Goal: Transaction & Acquisition: Purchase product/service

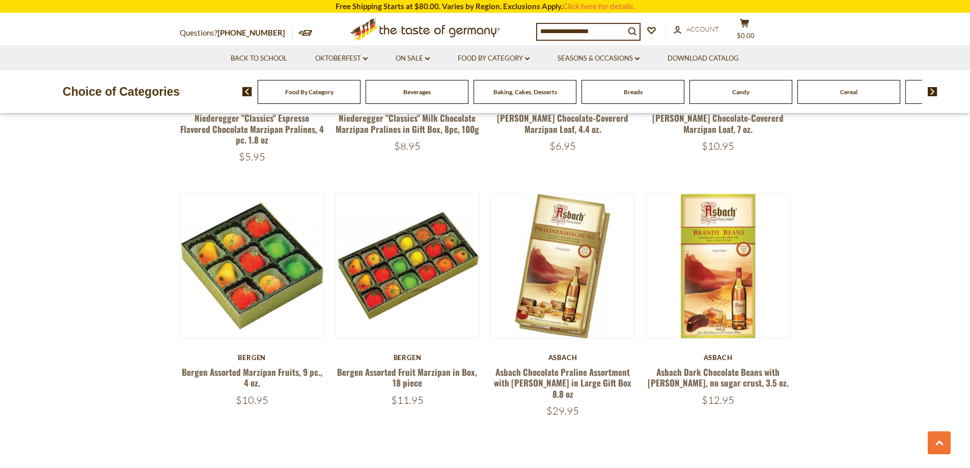
scroll to position [2445, 0]
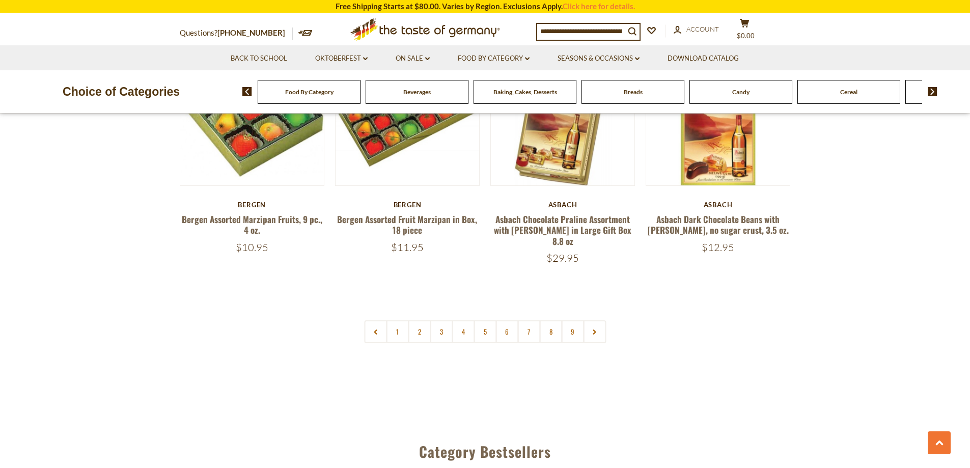
click at [315, 95] on span "Food By Category" at bounding box center [309, 92] width 48 height 8
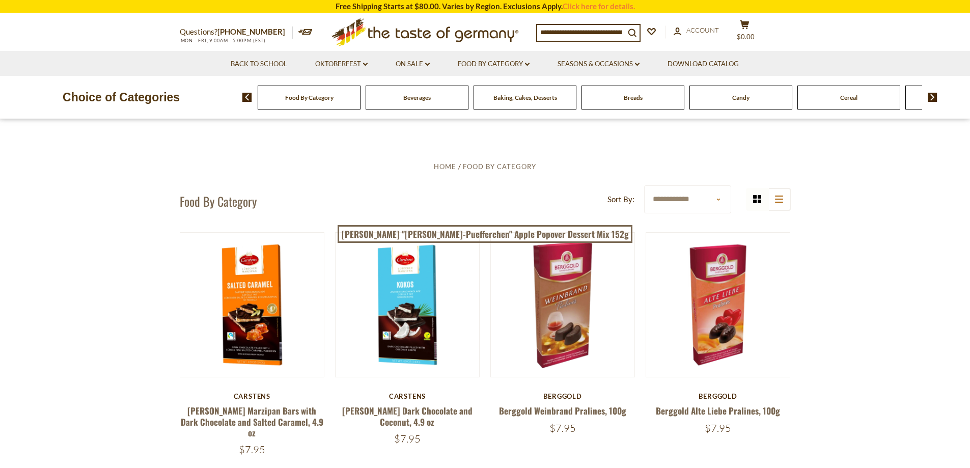
click at [938, 97] on div "Food By Category Beverages Baking, Cakes, Desserts Breads Candy Cereal Cookies …" at bounding box center [606, 97] width 728 height 24
click at [934, 94] on img at bounding box center [933, 97] width 10 height 9
click at [91, 102] on div "Candy" at bounding box center [39, 98] width 103 height 24
click at [911, 96] on span "Chocolate & Marzipan" at bounding box center [903, 98] width 61 height 8
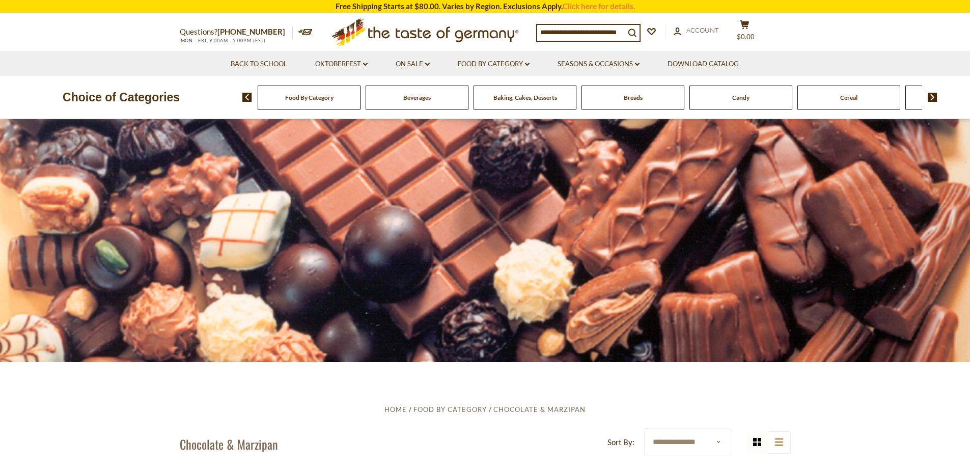
click at [937, 99] on img at bounding box center [933, 97] width 10 height 9
click at [894, 97] on span "Chocolate & Marzipan" at bounding box center [903, 98] width 61 height 8
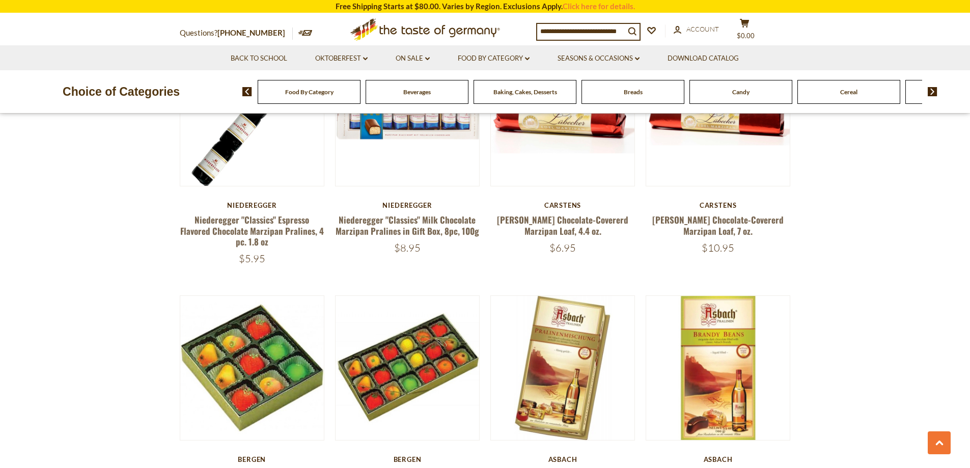
scroll to position [2394, 0]
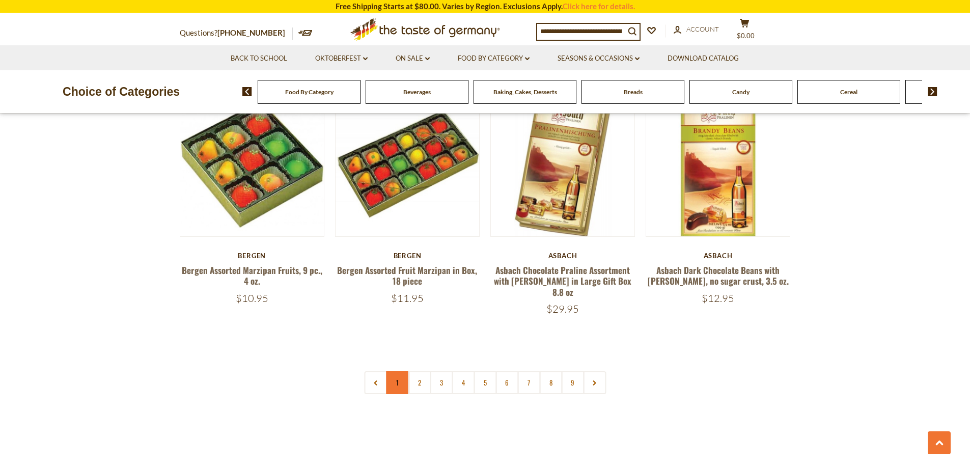
click at [405, 371] on link "1" at bounding box center [397, 382] width 23 height 23
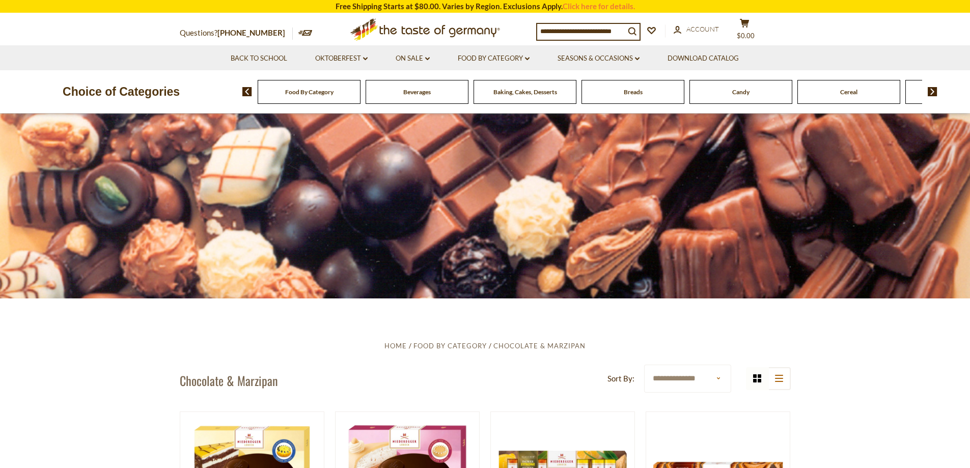
scroll to position [153, 0]
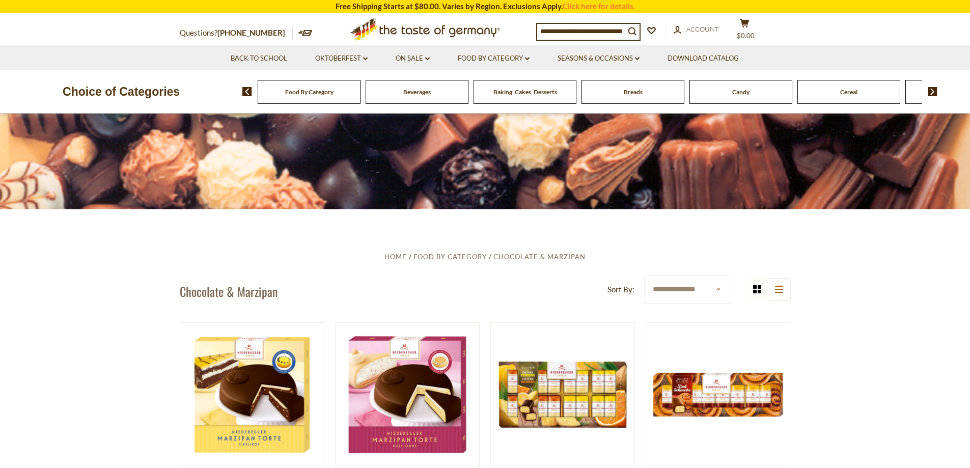
click at [721, 291] on select "**********" at bounding box center [687, 290] width 87 height 28
select select "********"
click at [644, 276] on select "**********" at bounding box center [687, 290] width 87 height 28
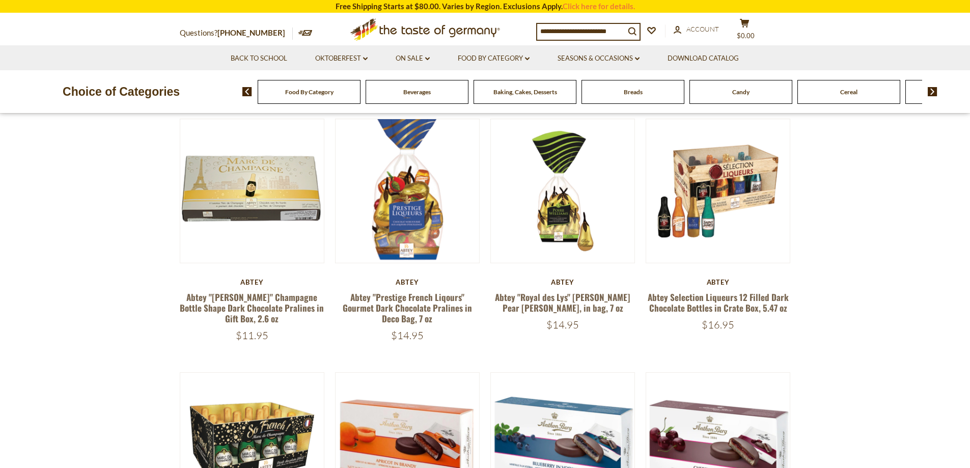
scroll to position [153, 0]
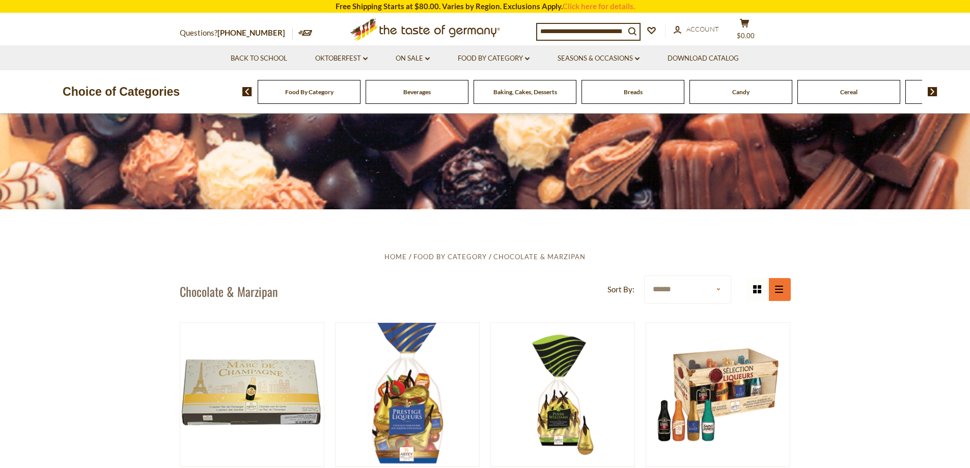
click at [783, 287] on button "list icon" at bounding box center [779, 289] width 23 height 23
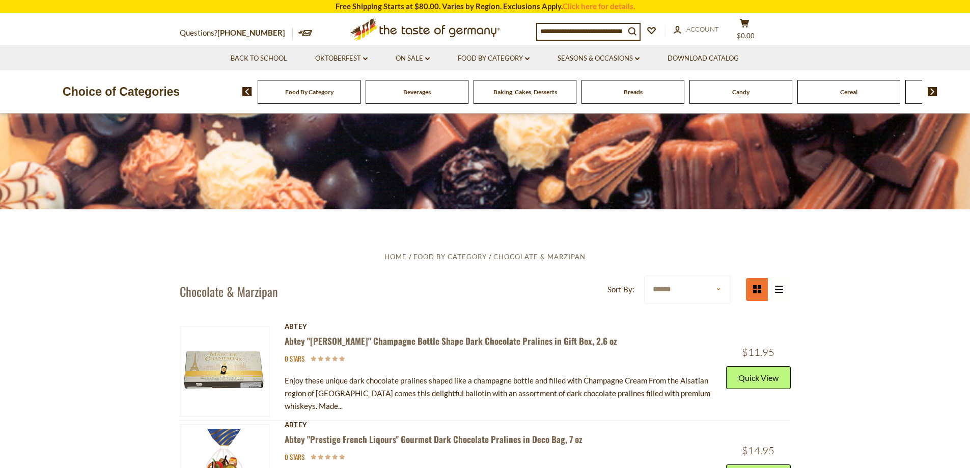
click at [748, 294] on button "grid icon" at bounding box center [757, 289] width 23 height 23
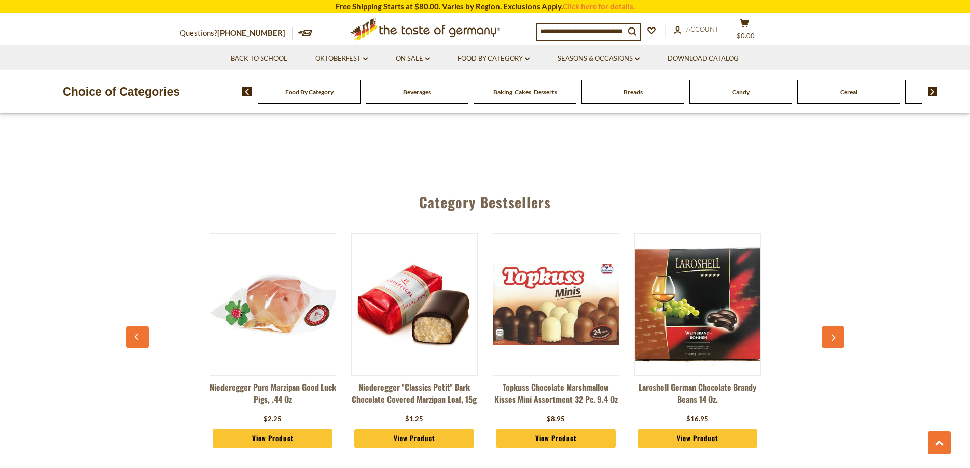
scroll to position [2547, 0]
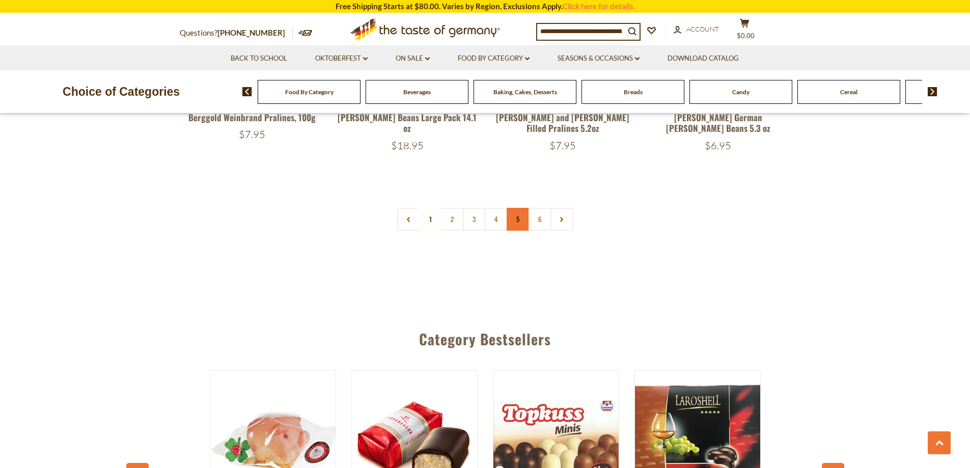
click at [514, 209] on link "5" at bounding box center [518, 219] width 23 height 23
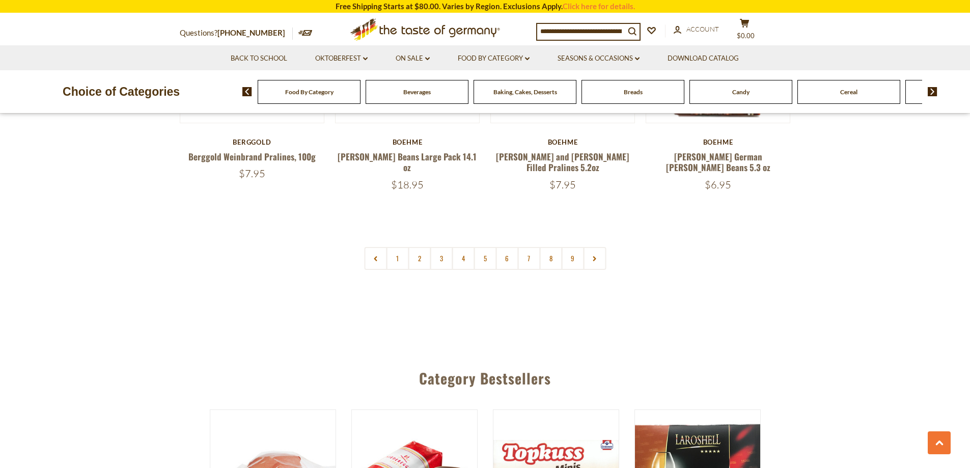
scroll to position [2598, 0]
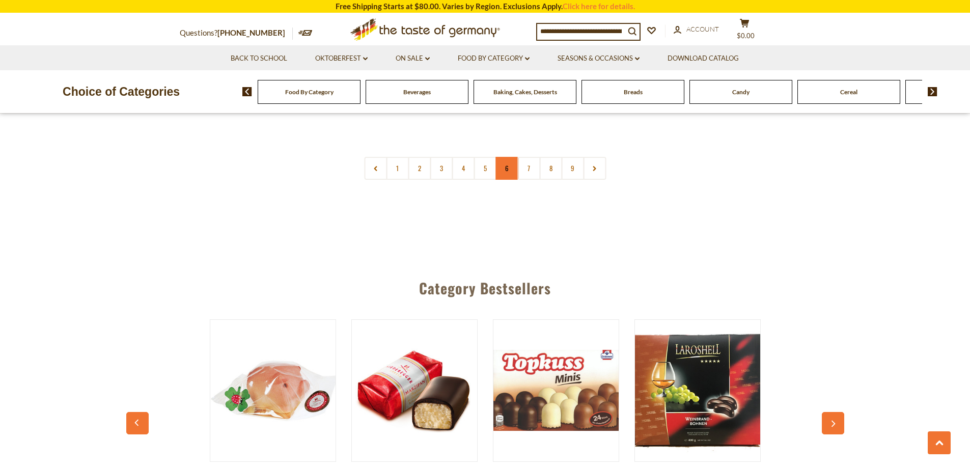
click at [498, 161] on link "6" at bounding box center [507, 168] width 23 height 23
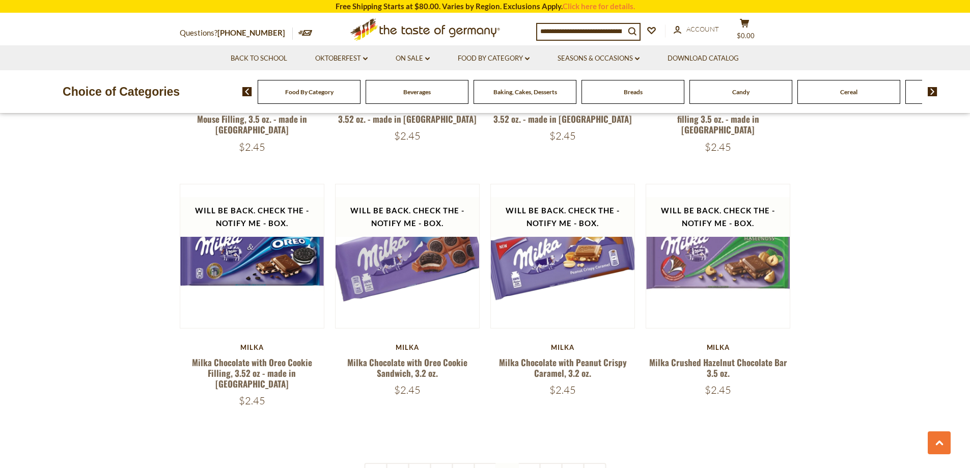
scroll to position [2415, 0]
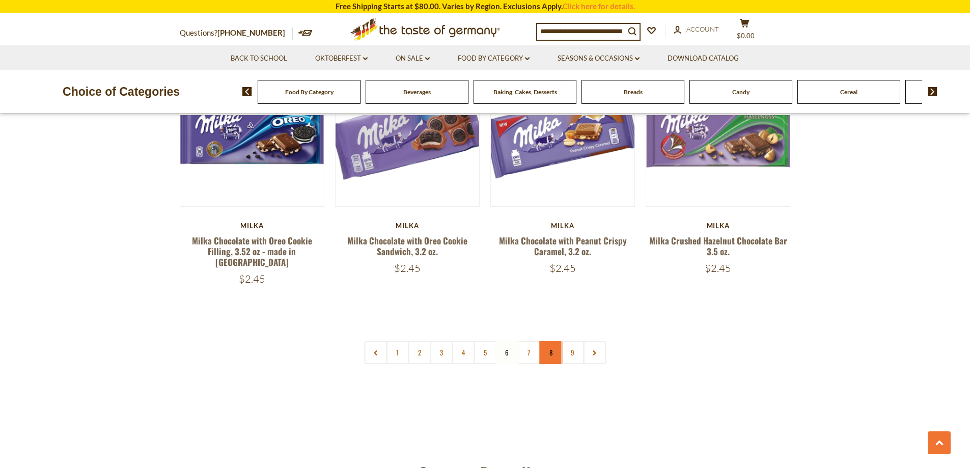
click at [547, 341] on link "8" at bounding box center [550, 352] width 23 height 23
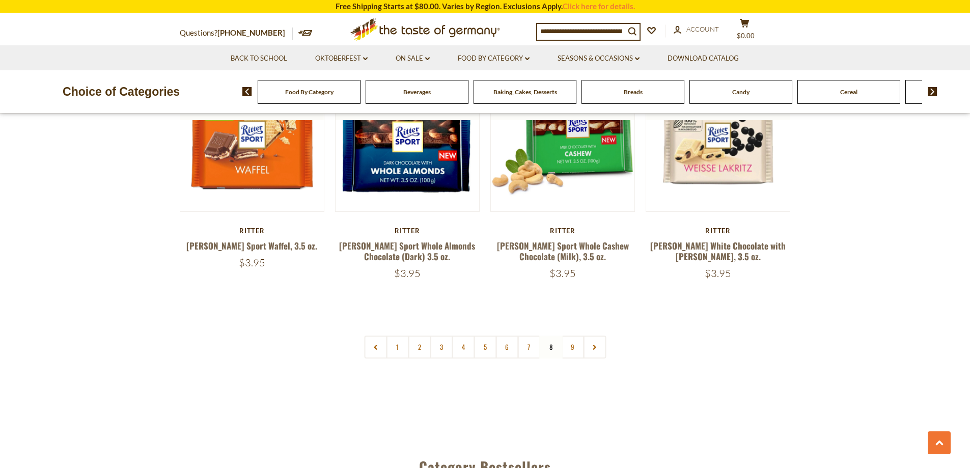
scroll to position [2517, 0]
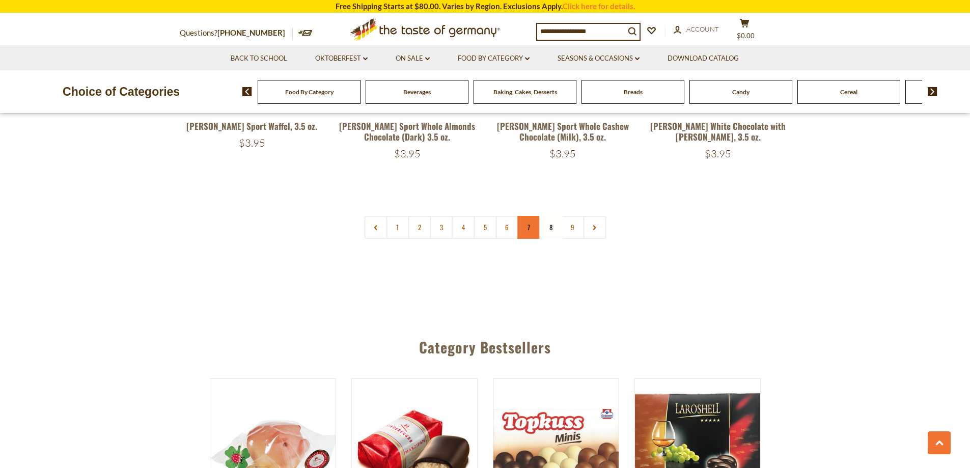
click at [534, 216] on link "7" at bounding box center [528, 227] width 23 height 23
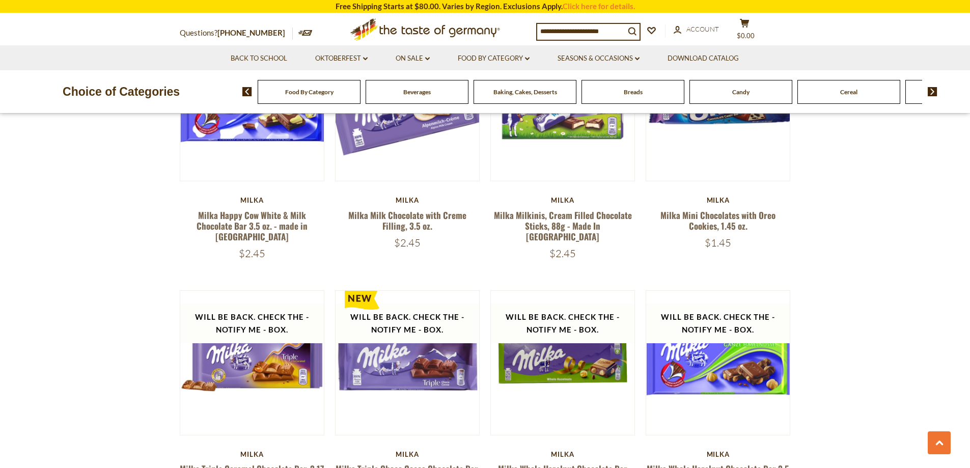
scroll to position [428, 0]
